Goal: Find contact information: Find contact information

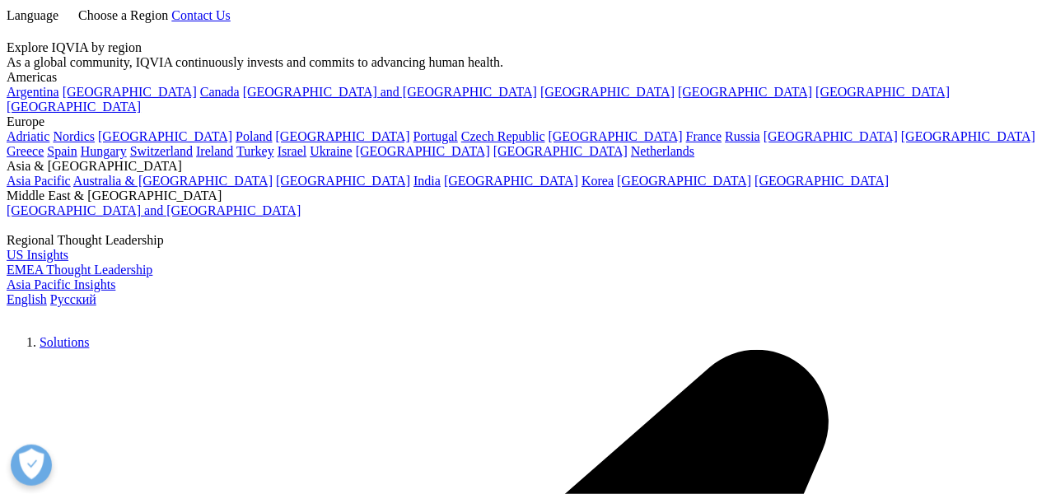
click at [58, 22] on span "Language" at bounding box center [33, 15] width 52 height 14
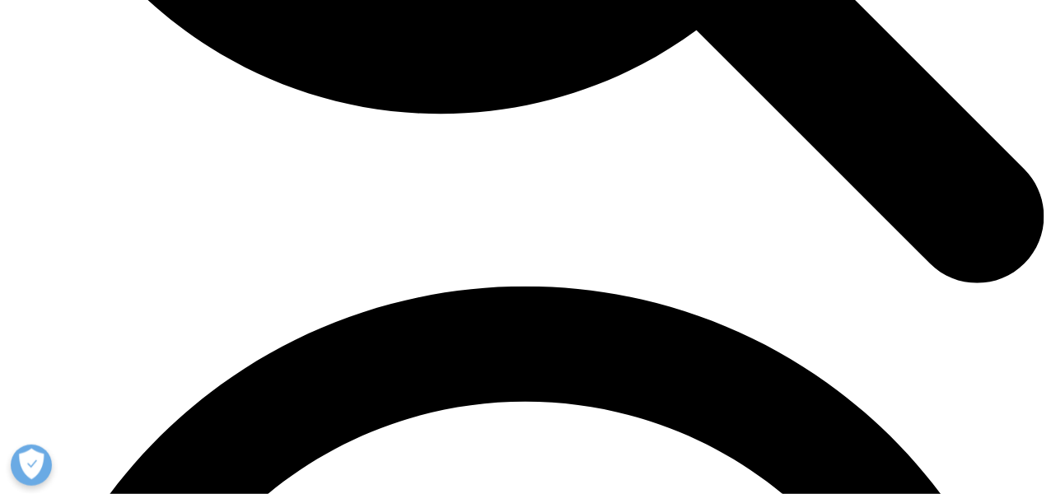
scroll to position [1808, 0]
